Goal: Task Accomplishment & Management: Manage account settings

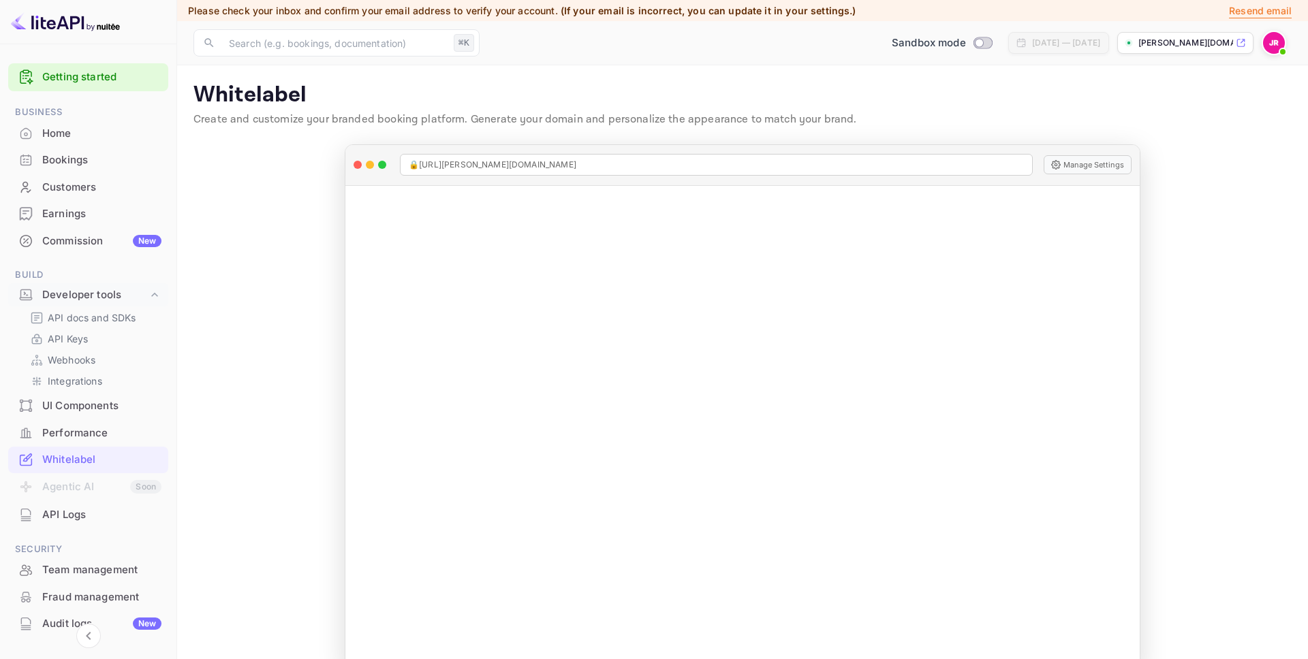
scroll to position [108, 0]
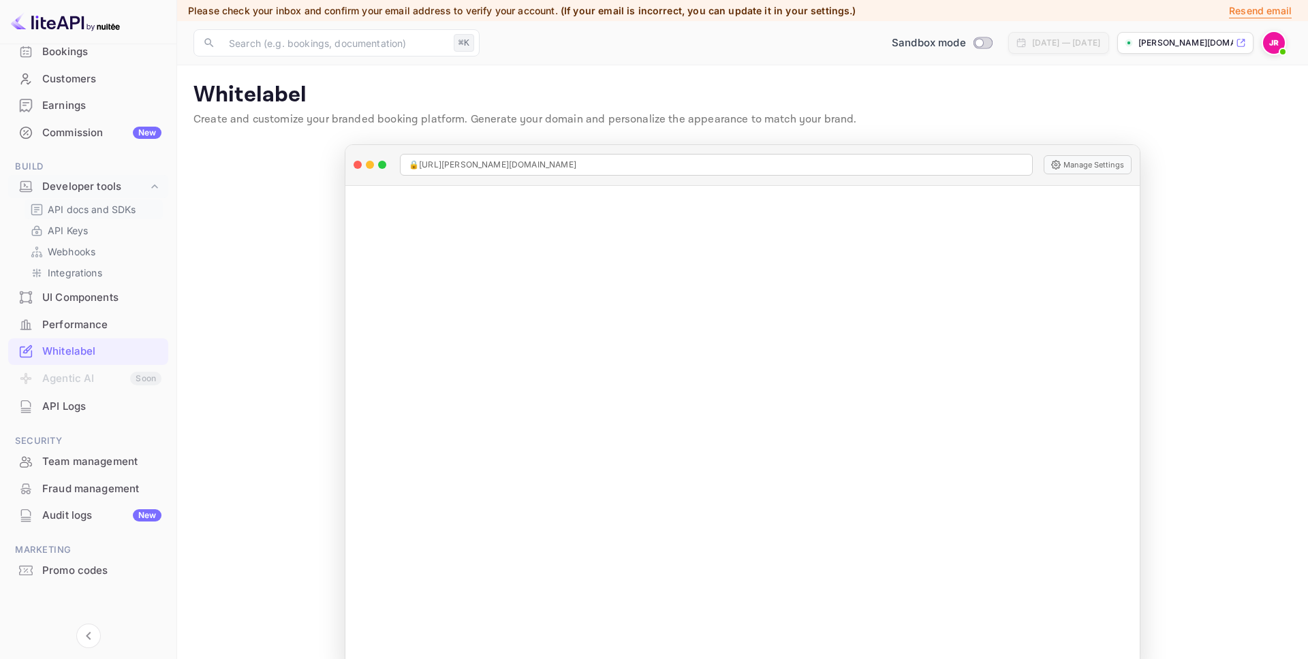
click at [101, 208] on p "API docs and SDKs" at bounding box center [92, 209] width 89 height 14
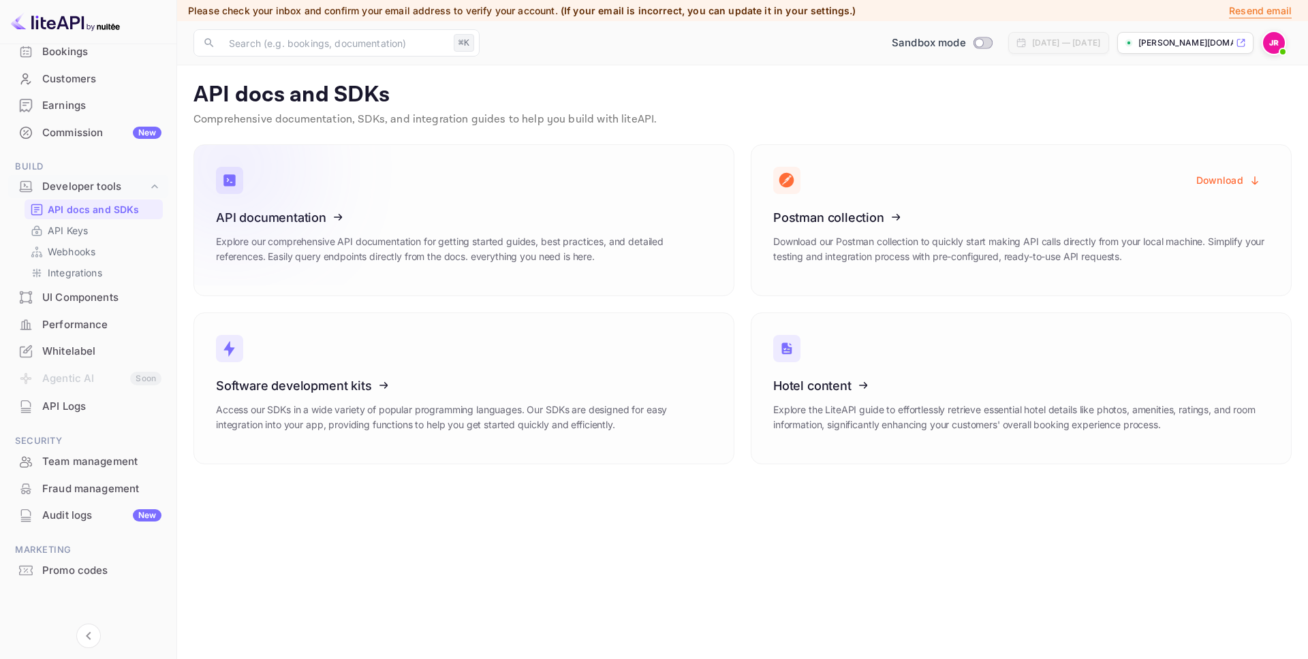
click at [304, 217] on icon at bounding box center [300, 215] width 212 height 140
click at [82, 125] on div "Commission New" at bounding box center [101, 133] width 119 height 16
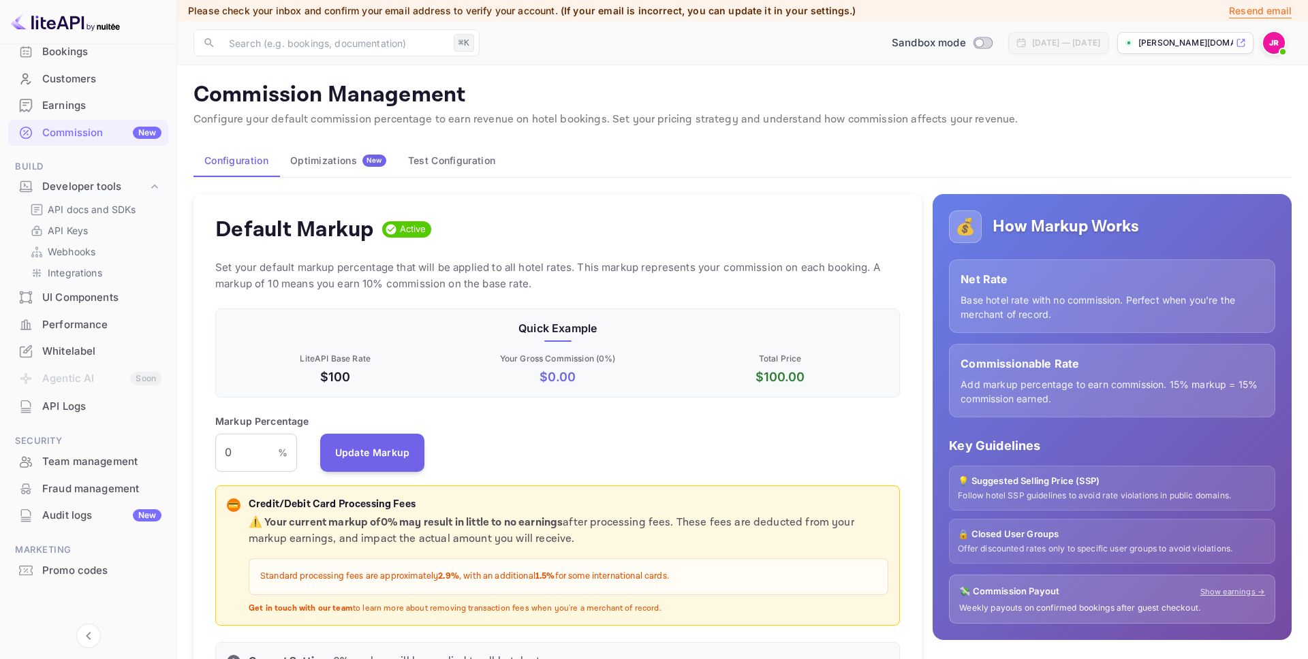
scroll to position [242, 685]
click at [463, 169] on button "Test Configuration" at bounding box center [451, 160] width 109 height 33
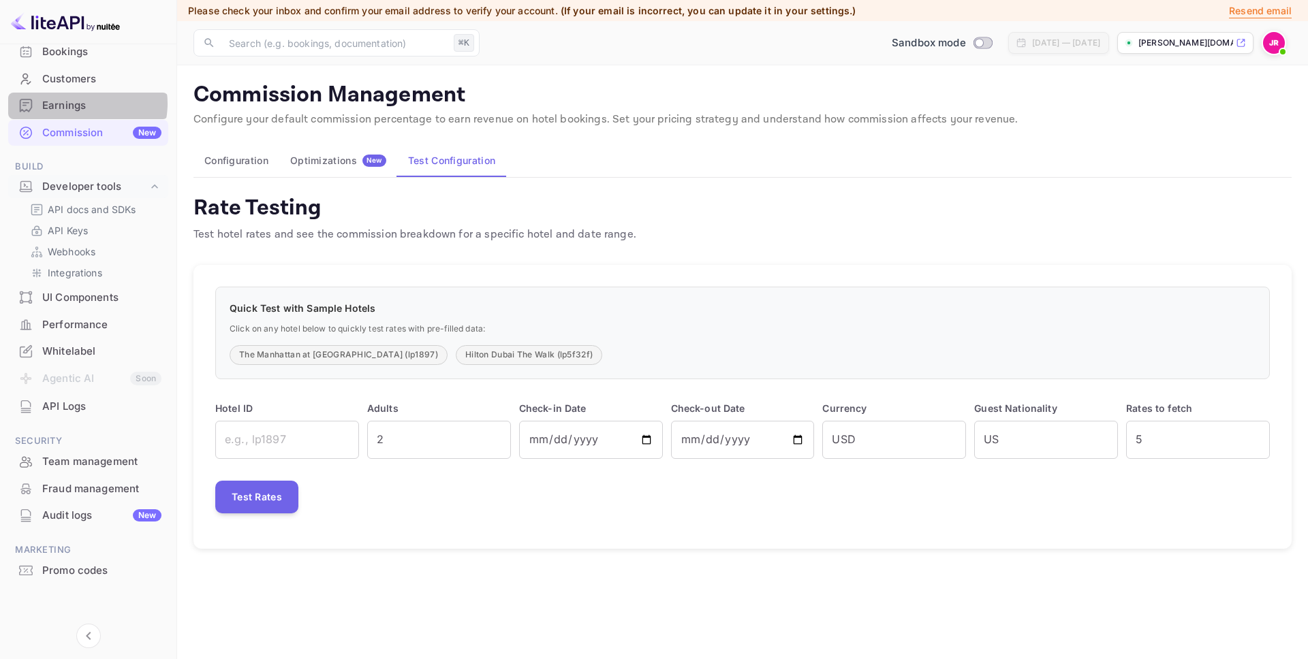
click at [82, 104] on div "Earnings" at bounding box center [101, 106] width 119 height 16
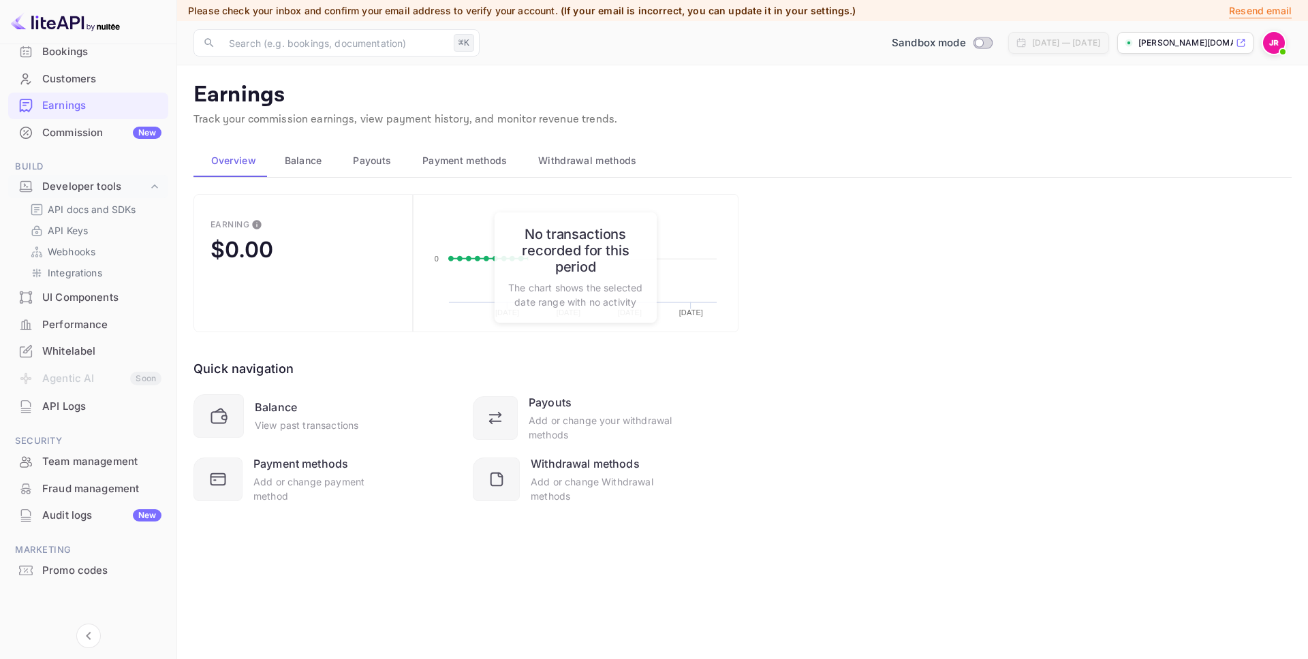
click at [564, 157] on span "Withdrawal methods" at bounding box center [587, 161] width 98 height 16
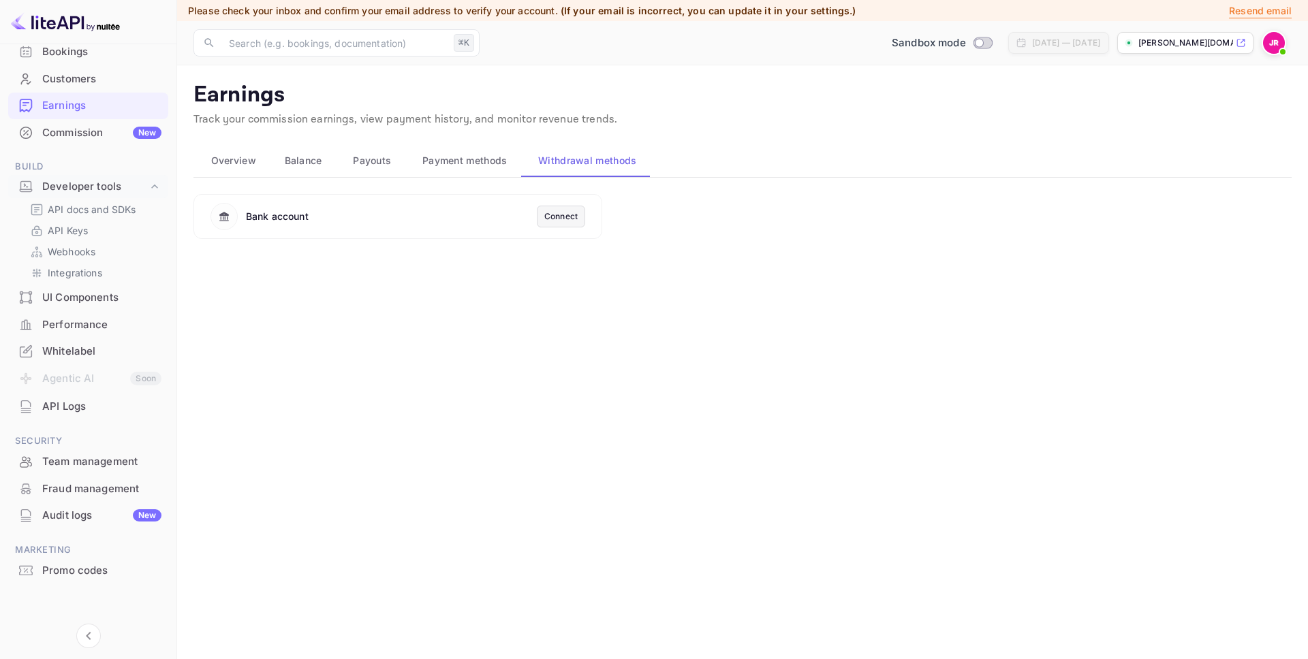
click at [63, 125] on div "Commission New" at bounding box center [101, 133] width 119 height 16
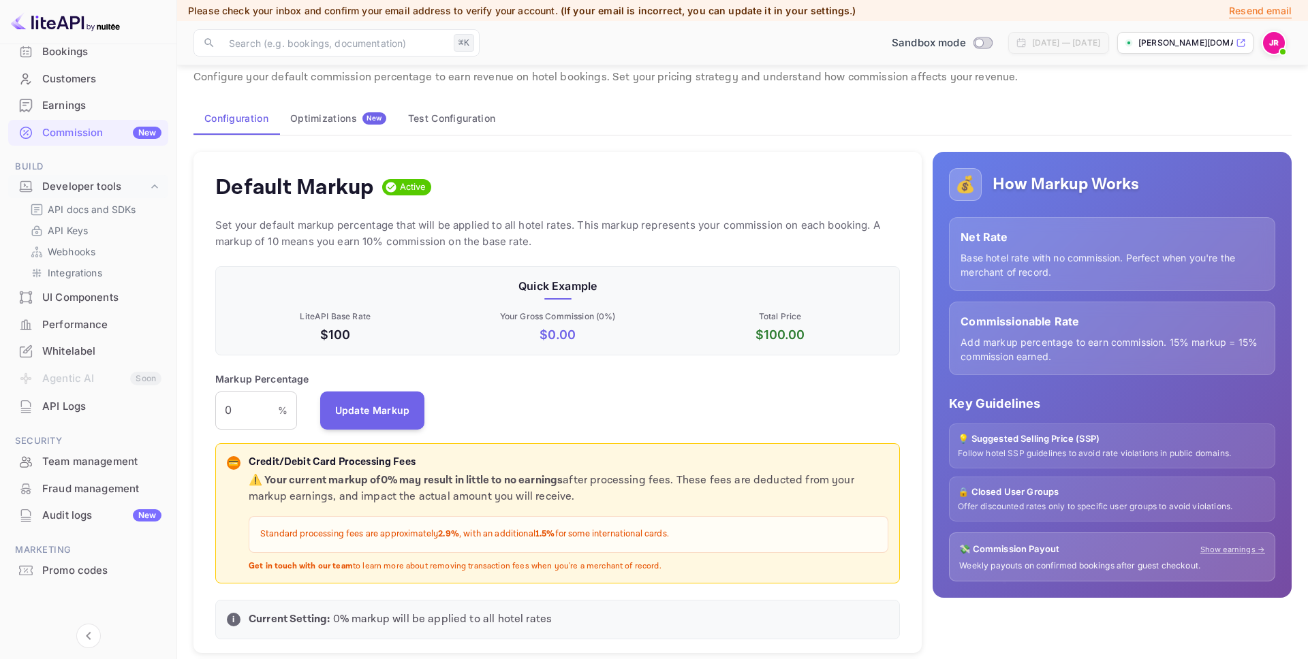
scroll to position [95, 0]
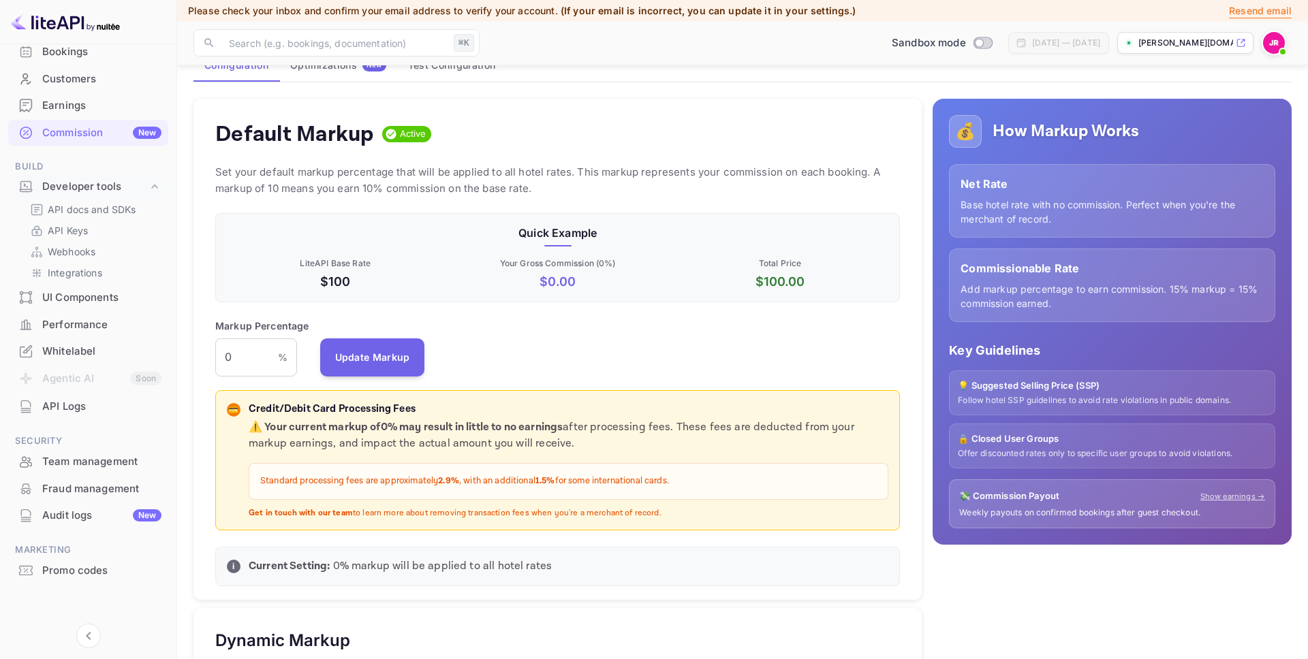
drag, startPoint x: 648, startPoint y: 512, endPoint x: 232, endPoint y: 405, distance: 430.3
click at [232, 405] on div "💳 Credit/Debit Card Processing Fees ⚠️ Your current markup of 0 % may result in…" at bounding box center [557, 461] width 661 height 118
click at [89, 108] on div "Earnings" at bounding box center [101, 106] width 119 height 16
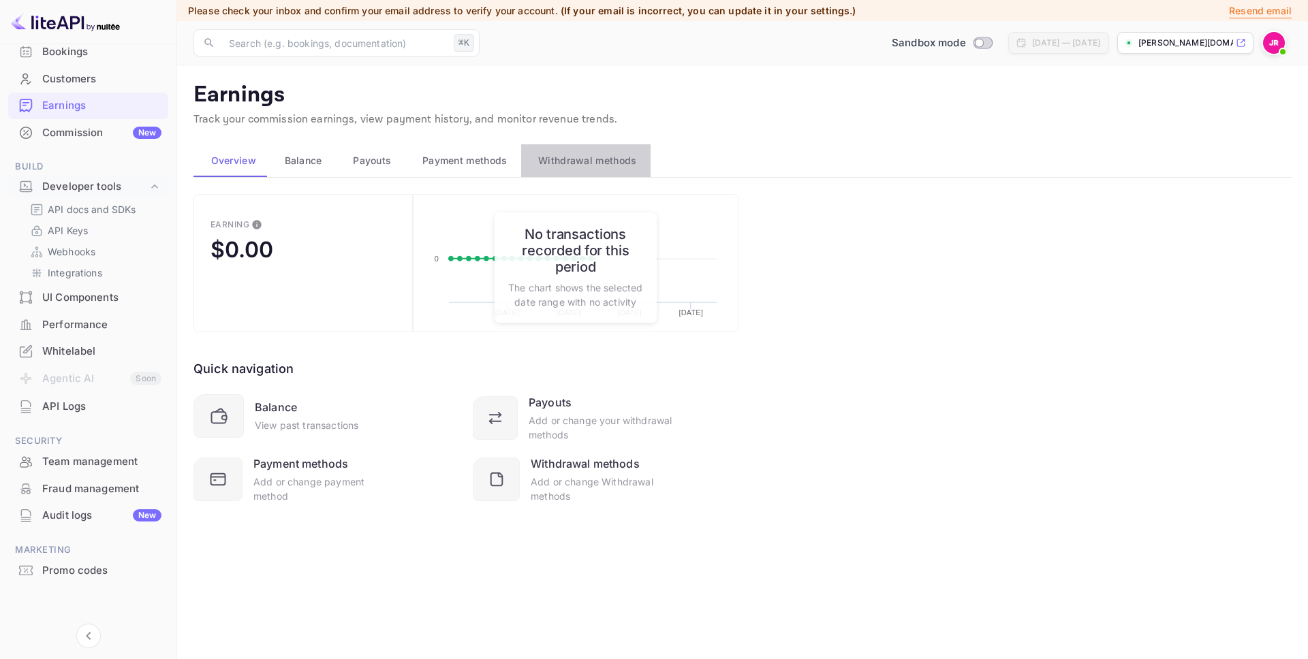
click at [624, 165] on span "Withdrawal methods" at bounding box center [587, 161] width 98 height 16
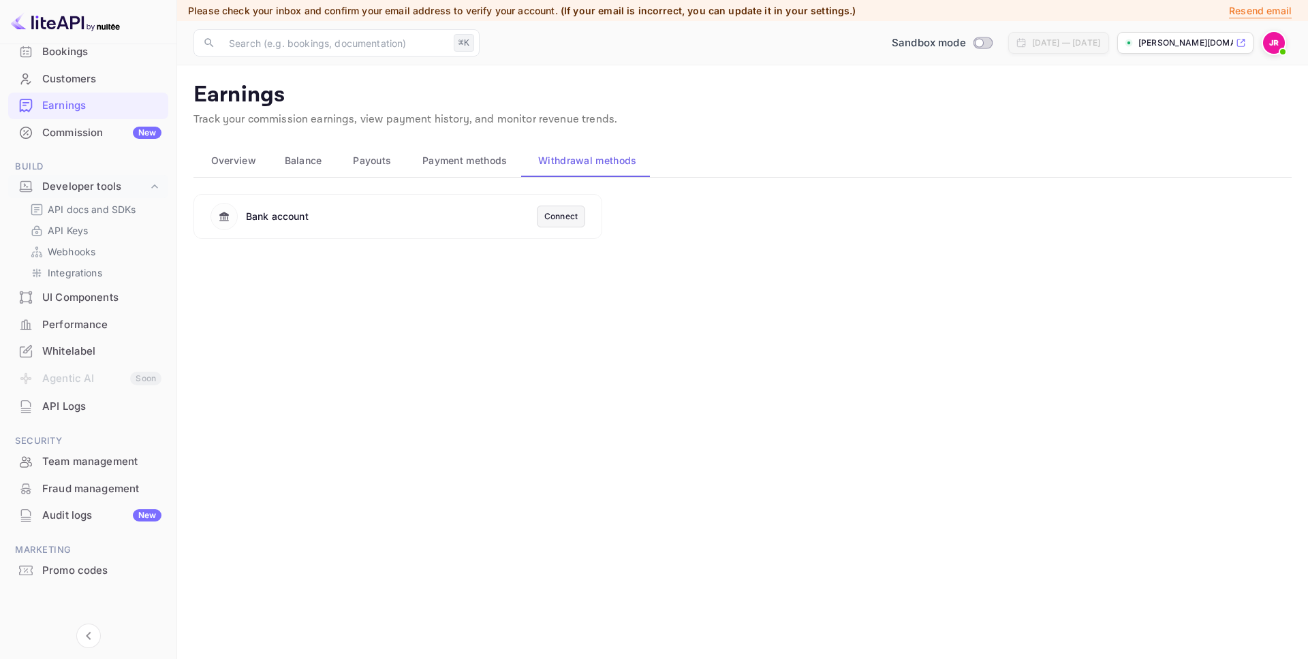
click at [75, 349] on div "Whitelabel" at bounding box center [101, 352] width 119 height 16
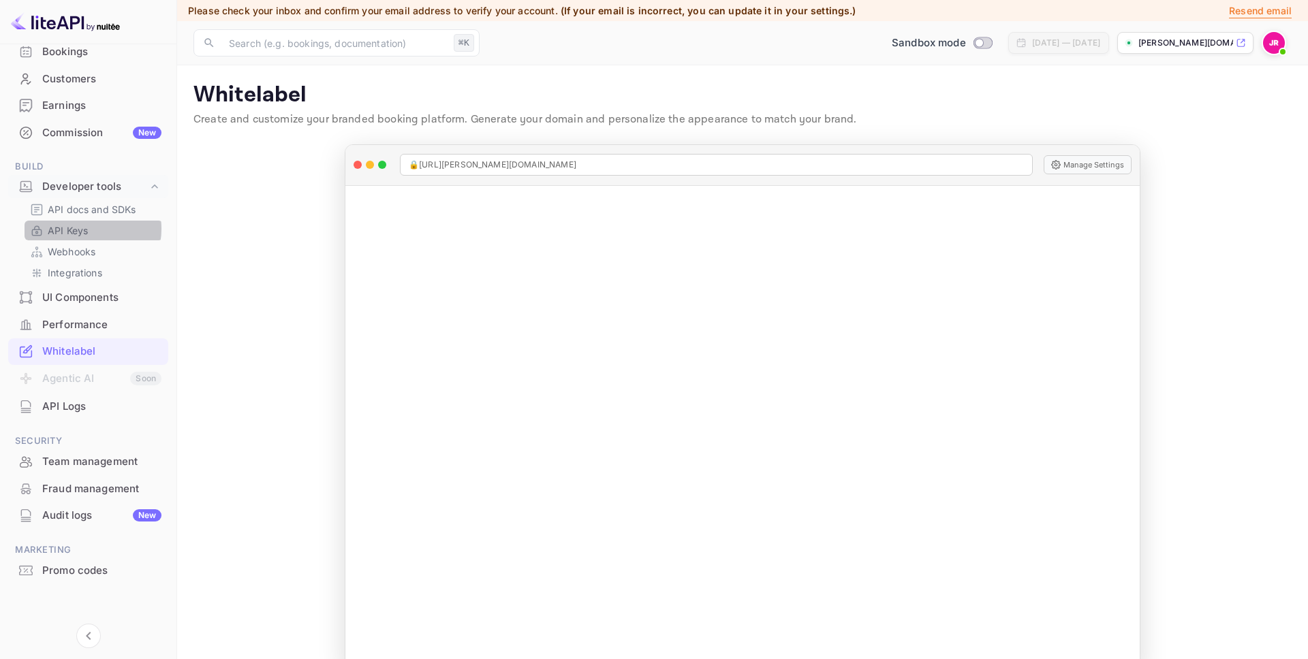
click at [84, 229] on p "API Keys" at bounding box center [68, 230] width 40 height 14
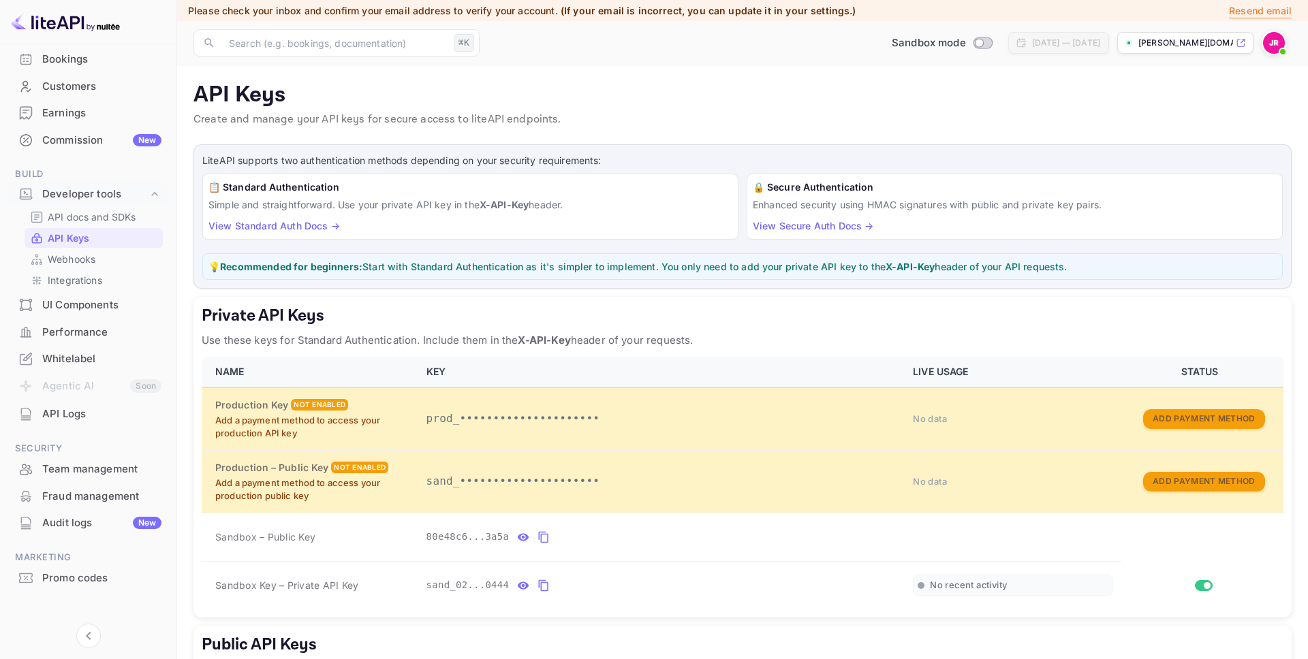
scroll to position [99, 0]
click at [543, 588] on icon "private api keys table" at bounding box center [543, 586] width 12 height 16
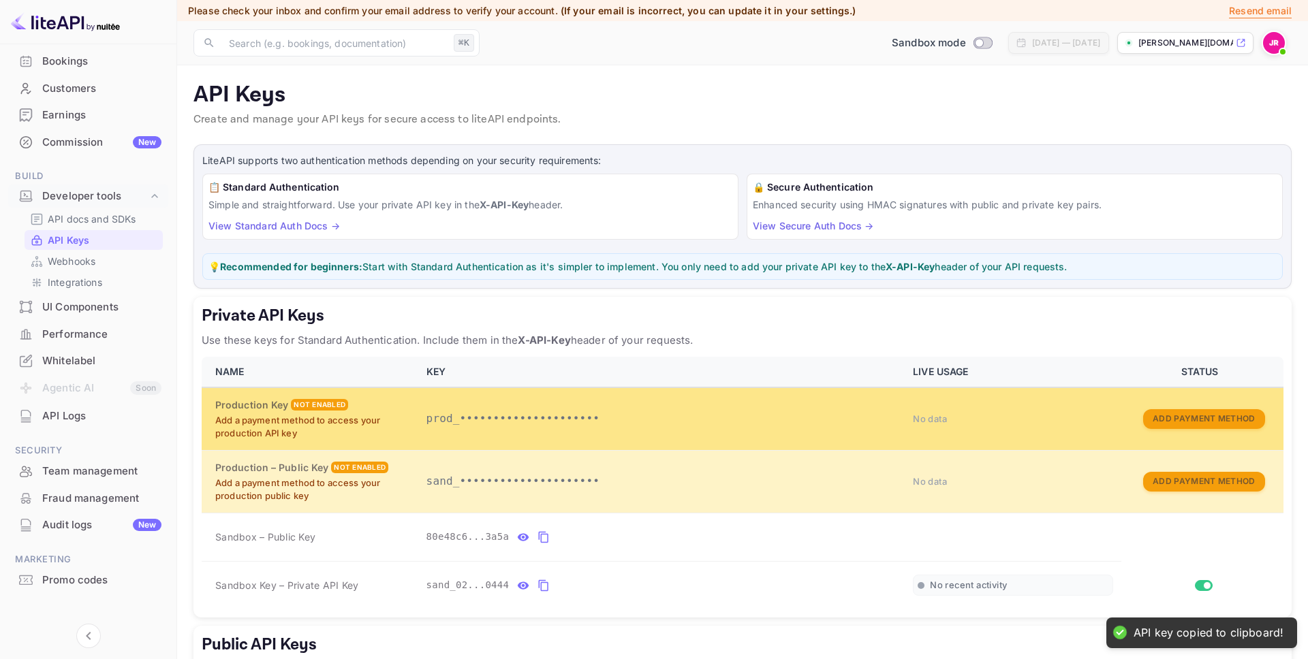
scroll to position [180, 0]
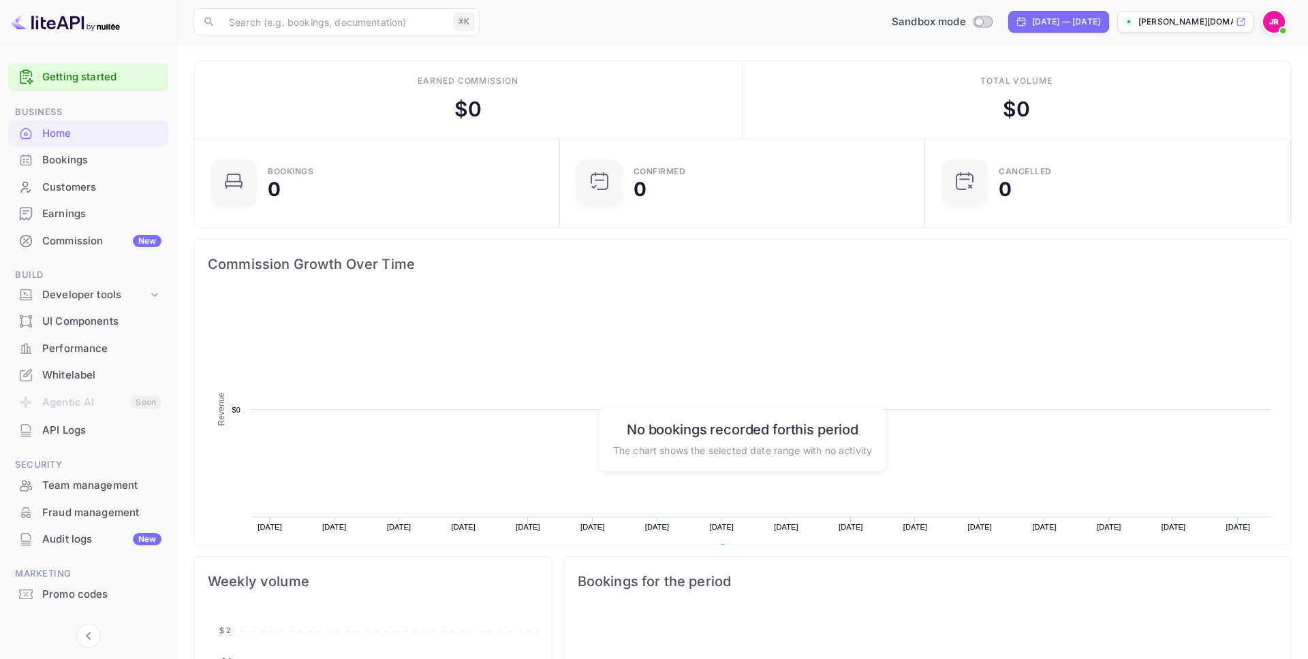
scroll to position [221, 358]
click at [1275, 24] on img at bounding box center [1274, 22] width 22 height 22
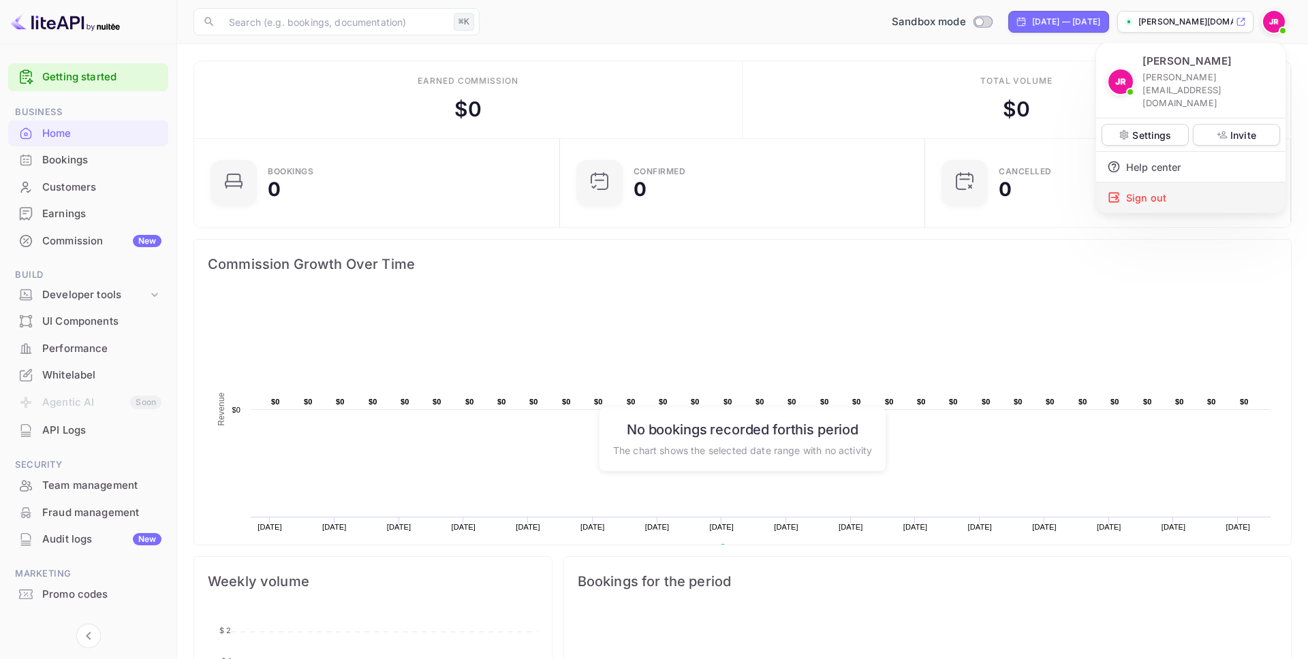
click at [1163, 183] on div "Sign out" at bounding box center [1190, 198] width 189 height 30
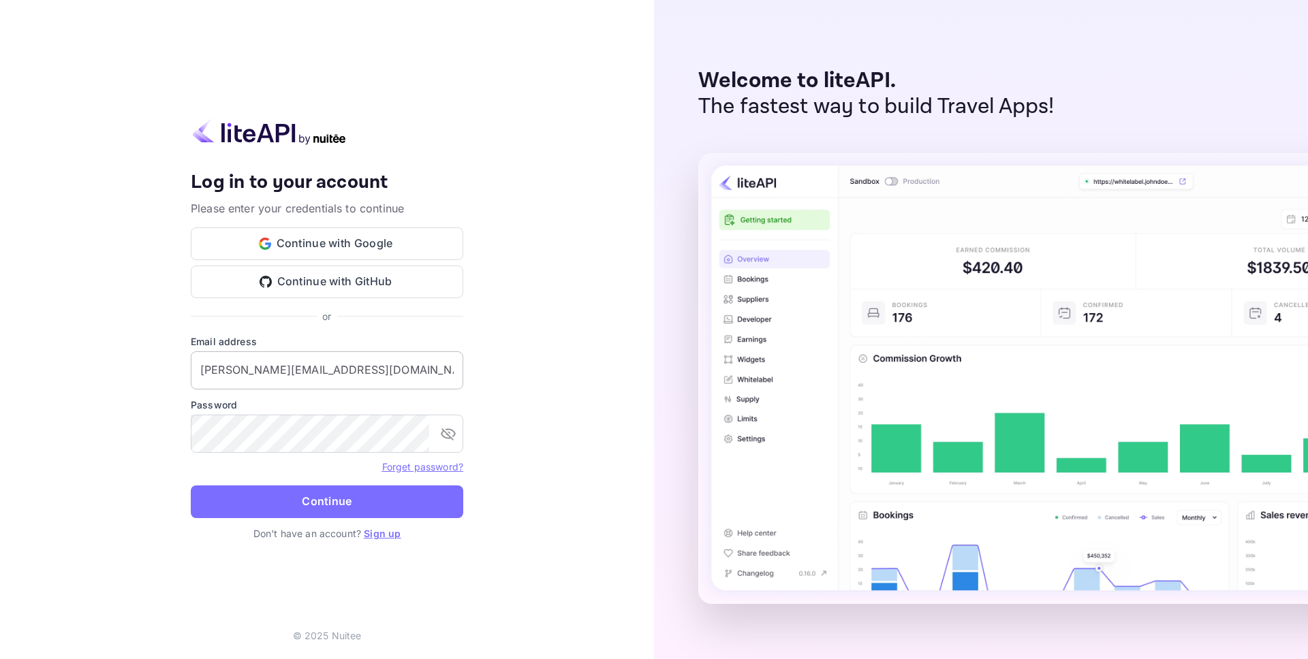
click at [305, 367] on input "[PERSON_NAME][EMAIL_ADDRESS][DOMAIN_NAME]" at bounding box center [327, 370] width 272 height 38
click at [264, 371] on input "[PERSON_NAME][EMAIL_ADDRESS][DOMAIN_NAME]" at bounding box center [327, 370] width 272 height 38
type input "[PERSON_NAME][EMAIL_ADDRESS][DOMAIN_NAME]"
click at [191, 486] on button "Continue" at bounding box center [327, 502] width 272 height 33
